Goal: Information Seeking & Learning: Learn about a topic

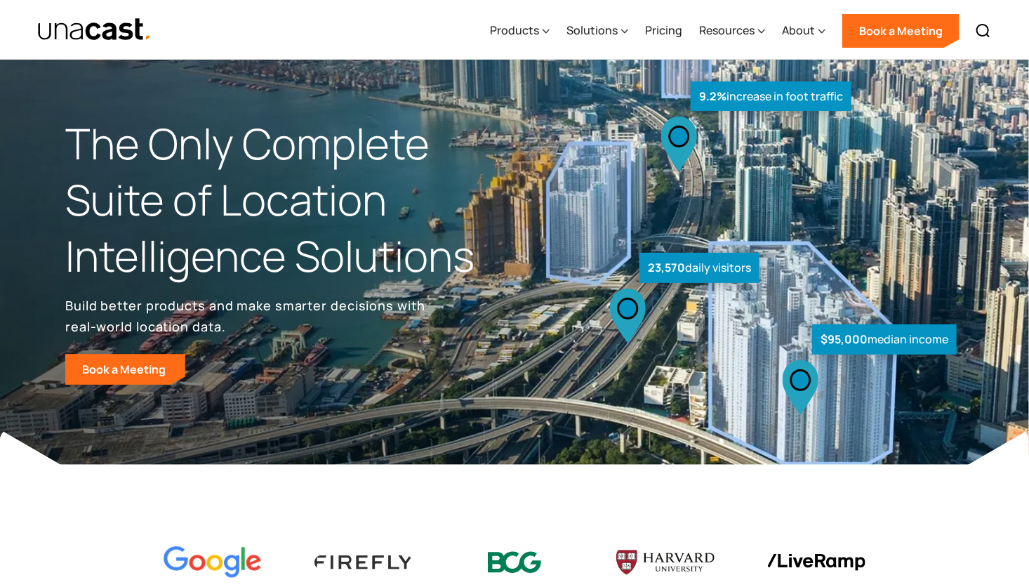
click at [521, 29] on div "Products" at bounding box center [514, 30] width 49 height 17
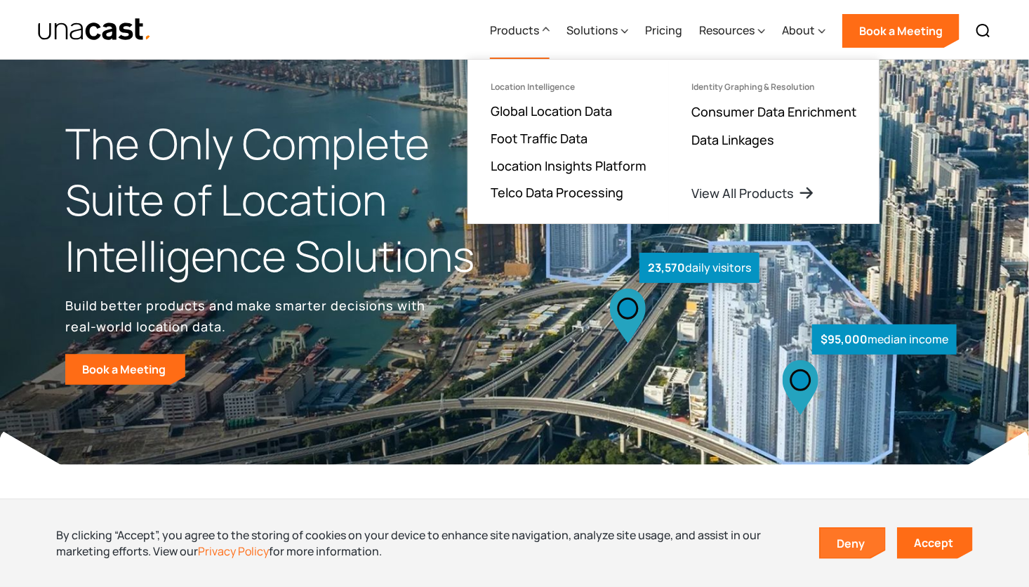
drag, startPoint x: 861, startPoint y: 535, endPoint x: 860, endPoint y: 524, distance: 10.6
click at [861, 534] on link "Deny" at bounding box center [852, 542] width 65 height 29
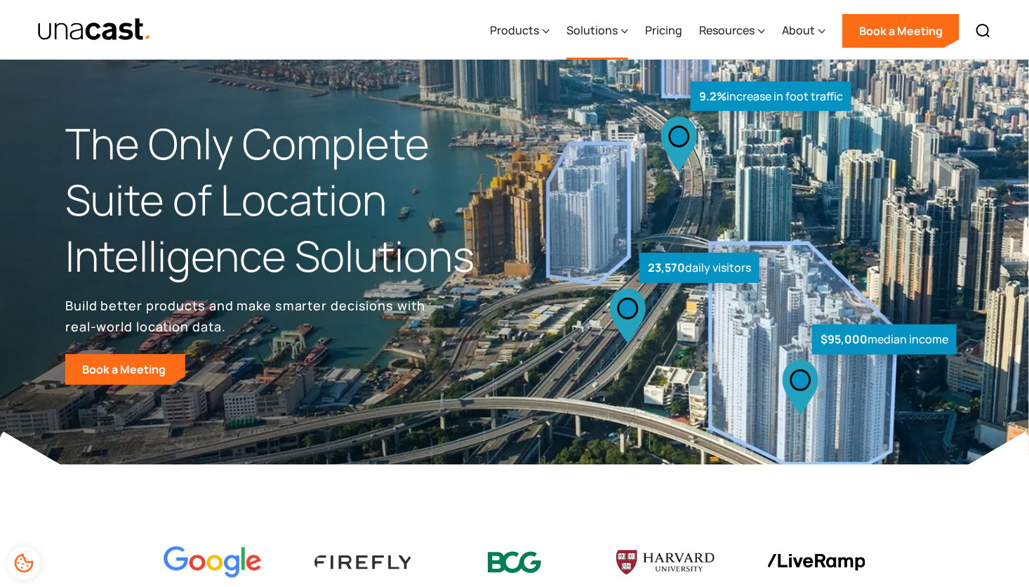
click at [584, 25] on div "Solutions" at bounding box center [591, 30] width 51 height 17
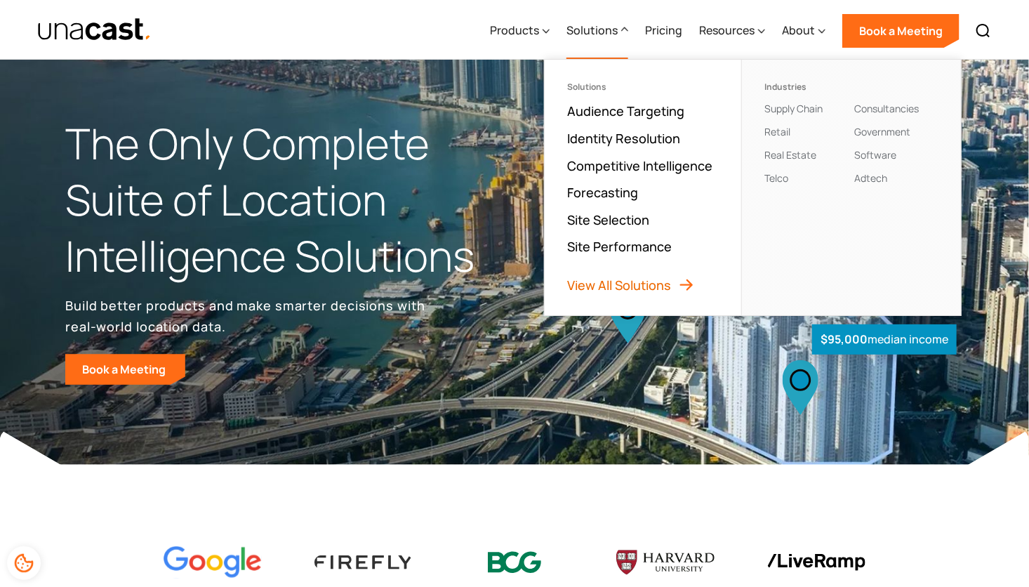
click at [604, 284] on link "View All Solutions" at bounding box center [631, 285] width 128 height 17
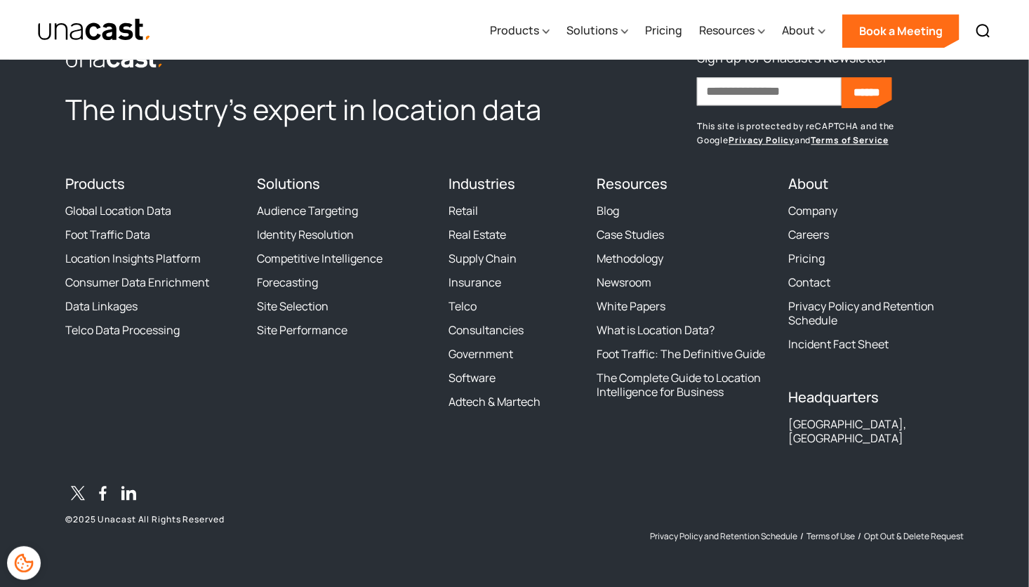
scroll to position [1715, 0]
click at [648, 337] on link "What is Location Data?" at bounding box center [656, 330] width 118 height 14
